Goal: Information Seeking & Learning: Learn about a topic

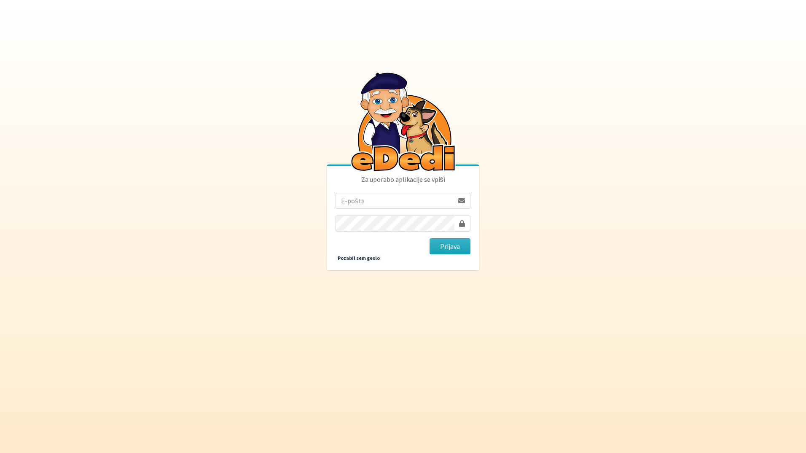
drag, startPoint x: 366, startPoint y: 193, endPoint x: 368, endPoint y: 199, distance: 5.7
click at [366, 193] on input "email" at bounding box center [395, 201] width 118 height 16
type input "[EMAIL_ADDRESS][DOMAIN_NAME]"
drag, startPoint x: 405, startPoint y: 204, endPoint x: 260, endPoint y: 194, distance: 145.8
click at [260, 194] on body "Za uporabo aplikacije se vpiši [EMAIL_ADDRESS][DOMAIN_NAME] [GEOGRAPHIC_DATA] P…" at bounding box center [403, 226] width 806 height 453
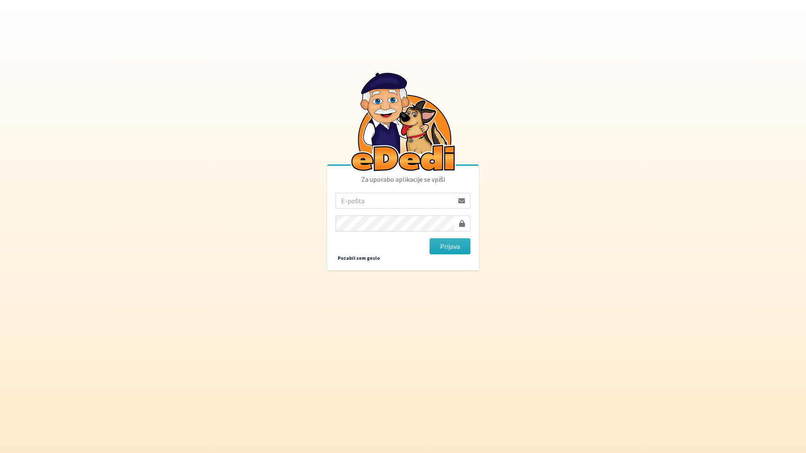
type input "j"
type input "katja.skulj@erps.si"
click at [430, 238] on button "Prijava" at bounding box center [450, 246] width 41 height 16
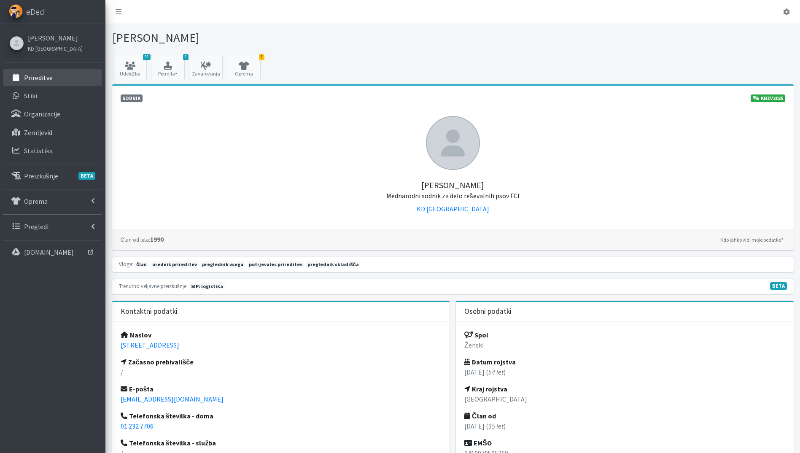
click at [46, 78] on p "Prireditve" at bounding box center [38, 77] width 29 height 8
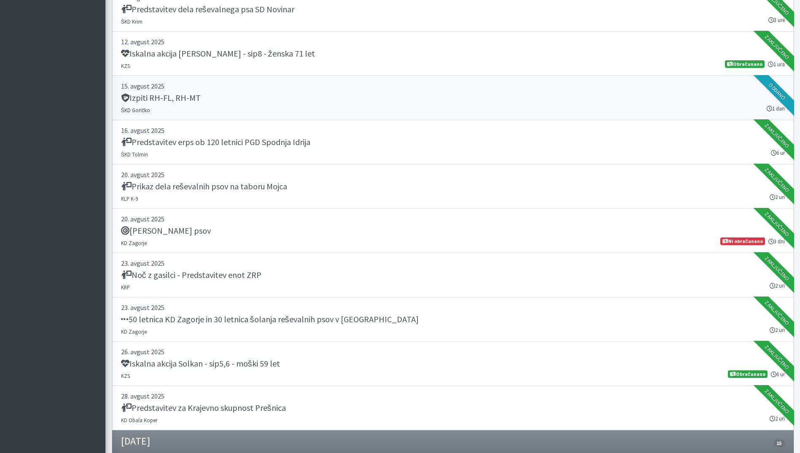
scroll to position [506, 0]
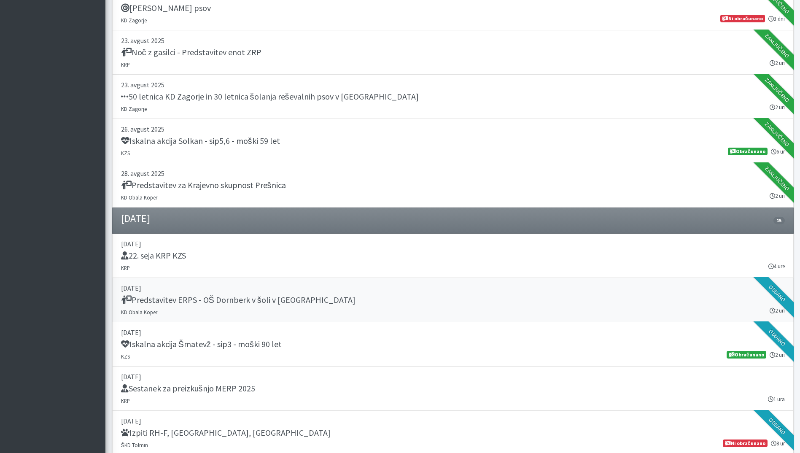
click at [288, 307] on link "03. september 2025 Predstavitev ERPS - OŠ Dornberk v šoli v naravi KD Obala Kop…" at bounding box center [452, 300] width 681 height 44
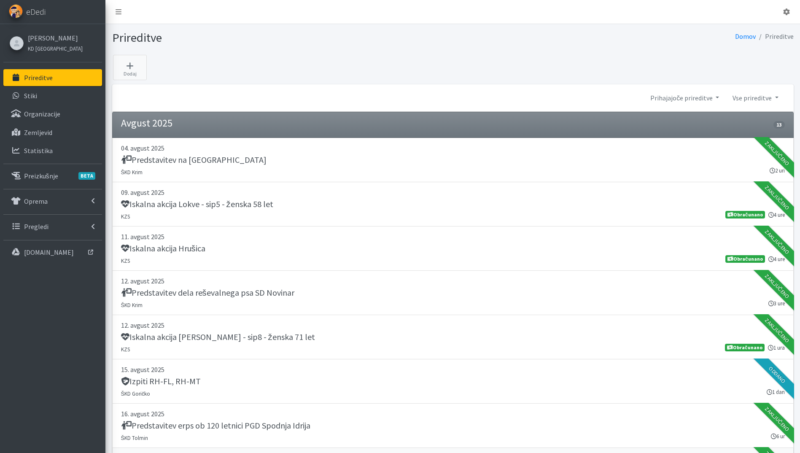
scroll to position [759, 0]
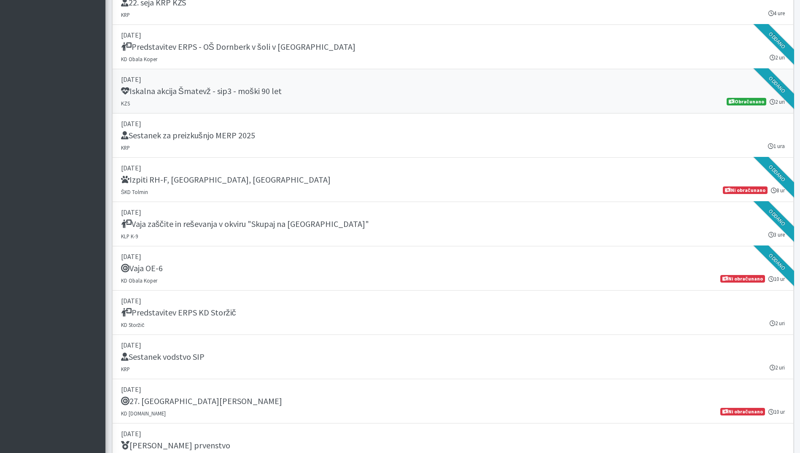
click at [272, 97] on div "Iskalna akcija Šmatevž - sip3 - moški 90 let" at bounding box center [453, 92] width 664 height 12
click at [277, 219] on h5 "Vaja zaščite in reševanja v okviru "Skupaj na [GEOGRAPHIC_DATA]"" at bounding box center [245, 224] width 248 height 10
